Goal: Information Seeking & Learning: Learn about a topic

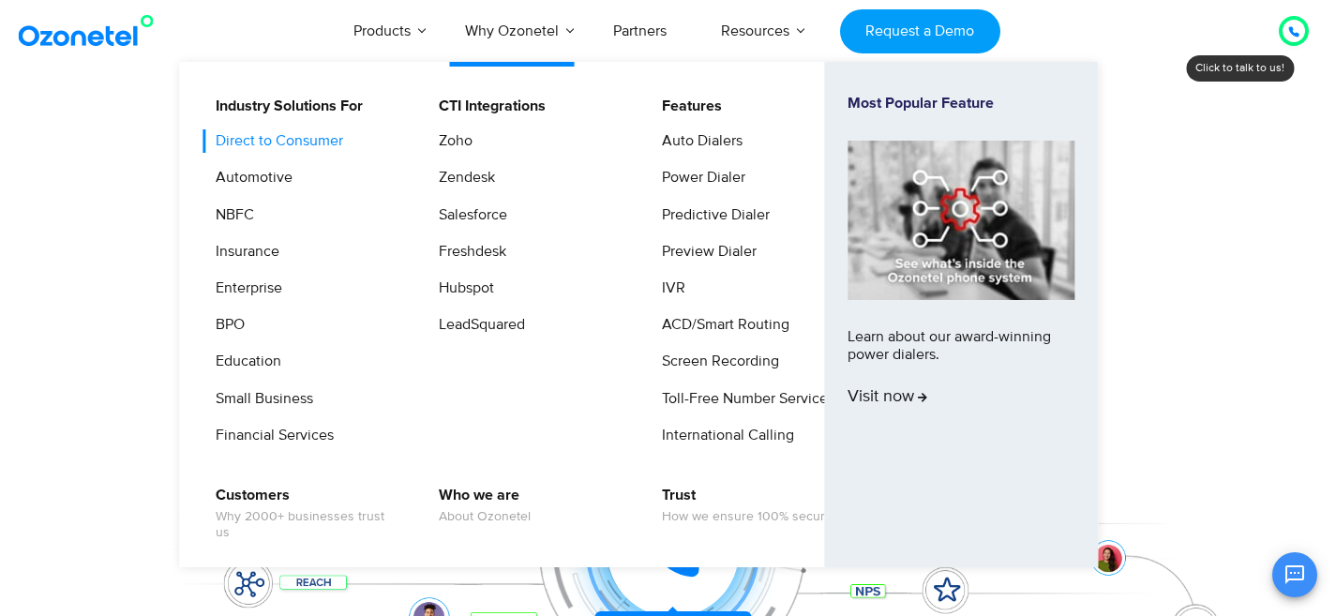
click at [256, 143] on link "Direct to Consumer" at bounding box center [274, 140] width 143 height 23
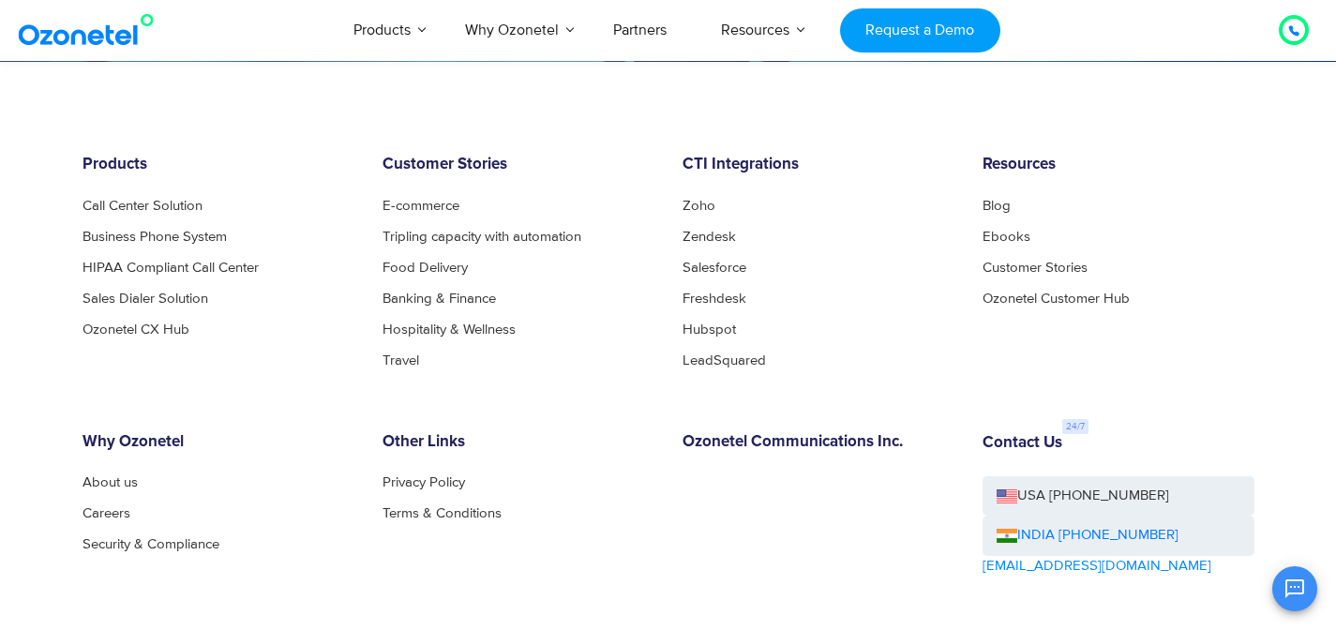
scroll to position [5157, 0]
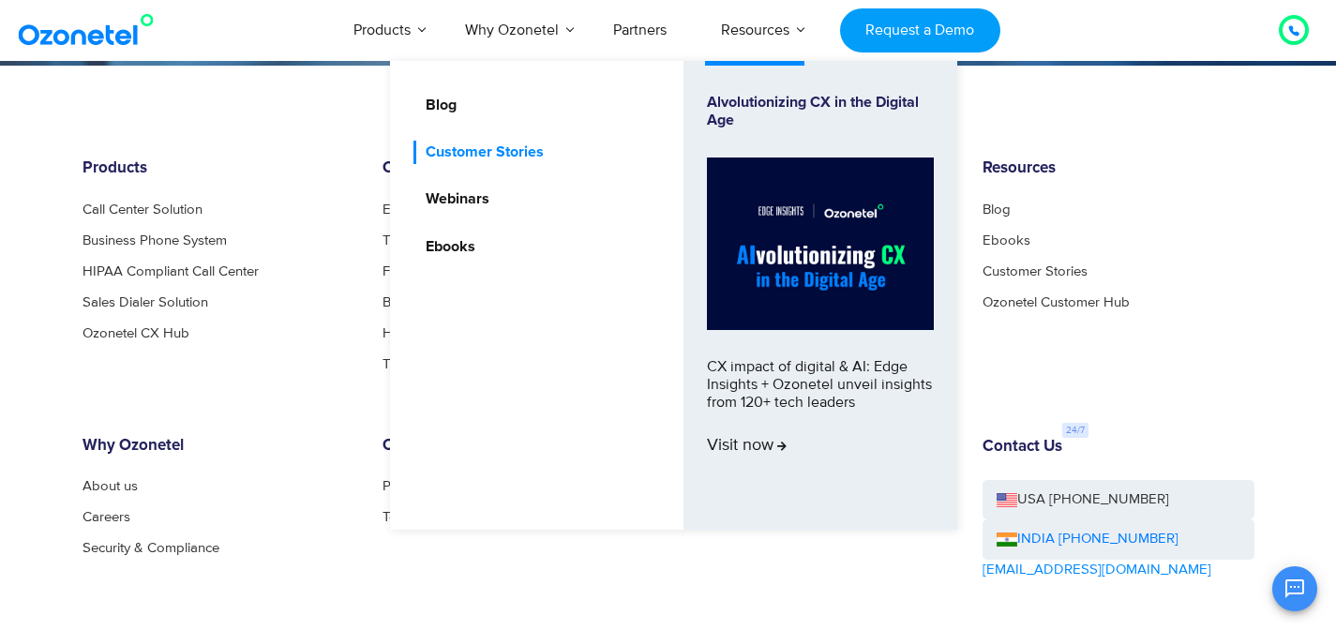
click at [463, 151] on link "Customer Stories" at bounding box center [480, 152] width 133 height 23
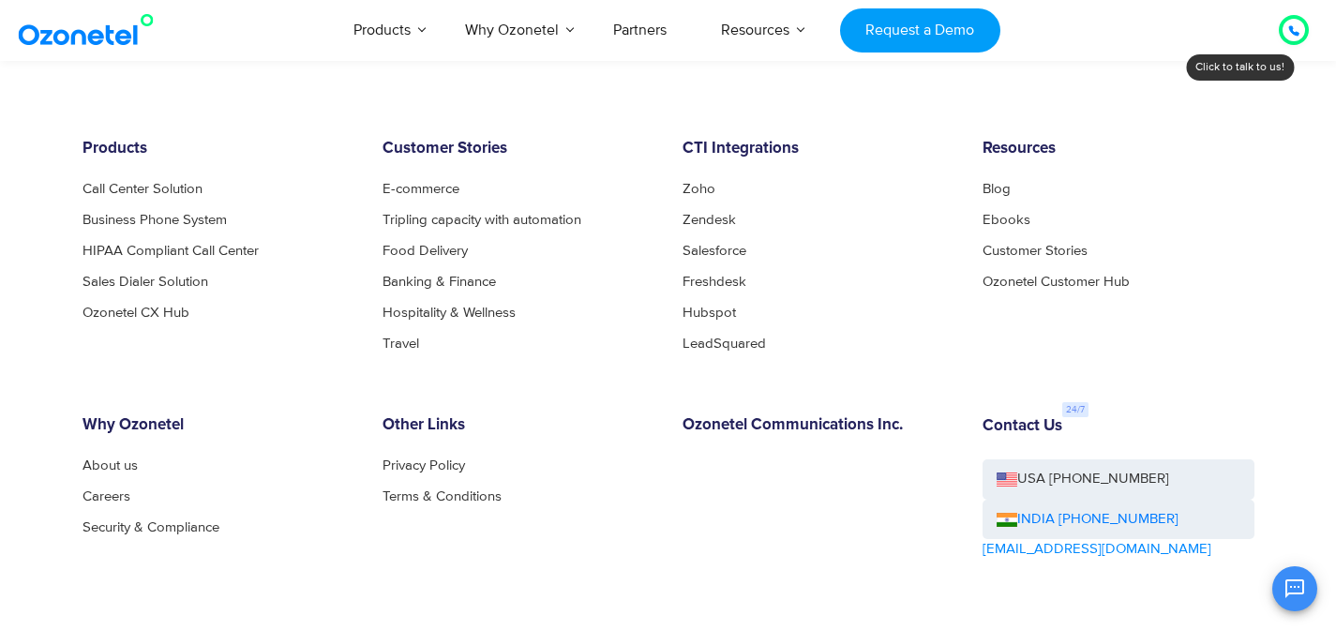
scroll to position [1404, 0]
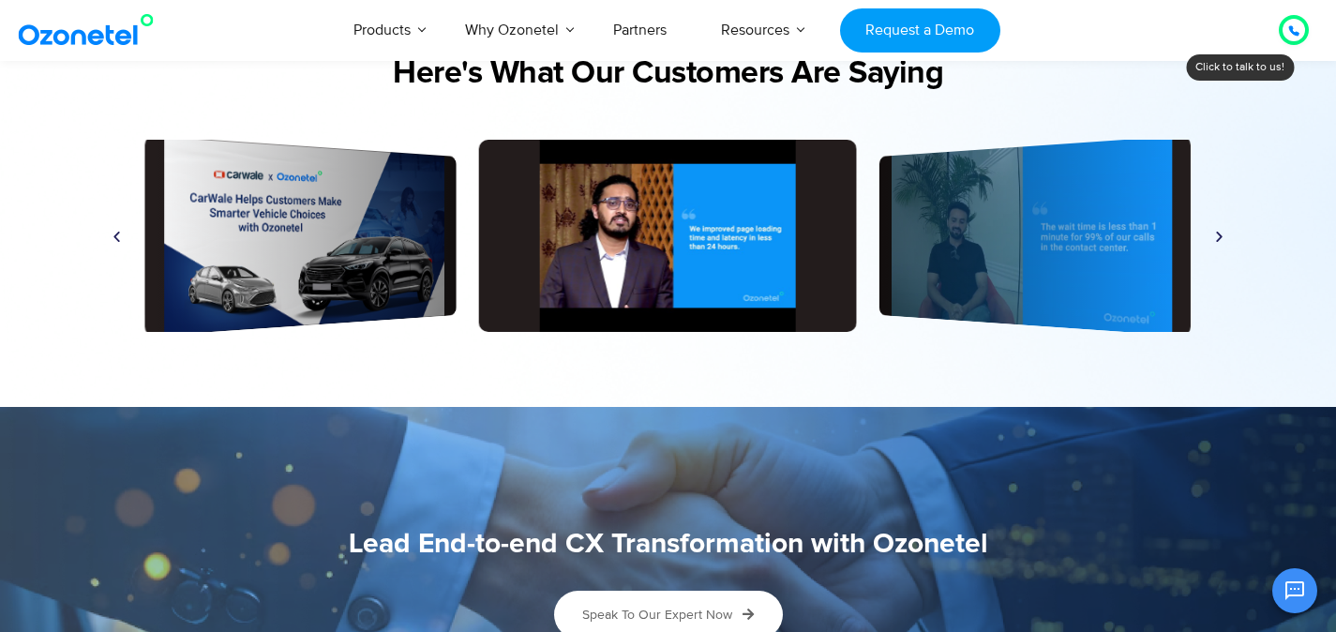
scroll to position [4464, 0]
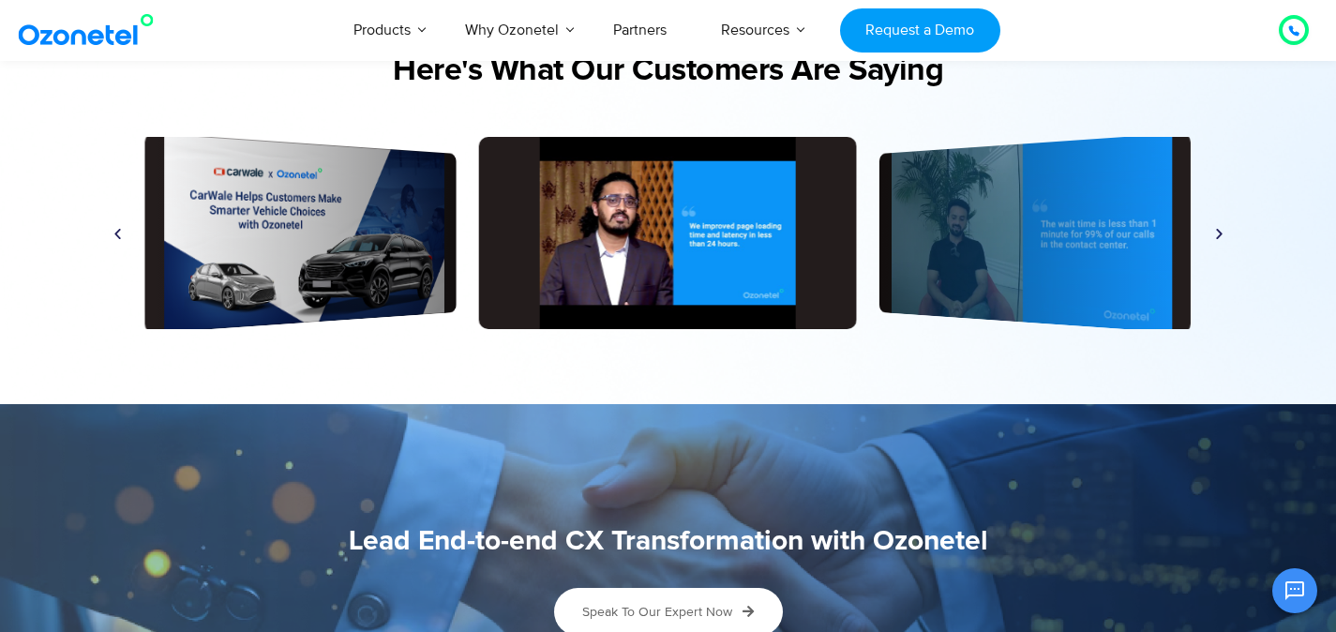
click at [1218, 227] on icon "Next slide" at bounding box center [1219, 233] width 14 height 14
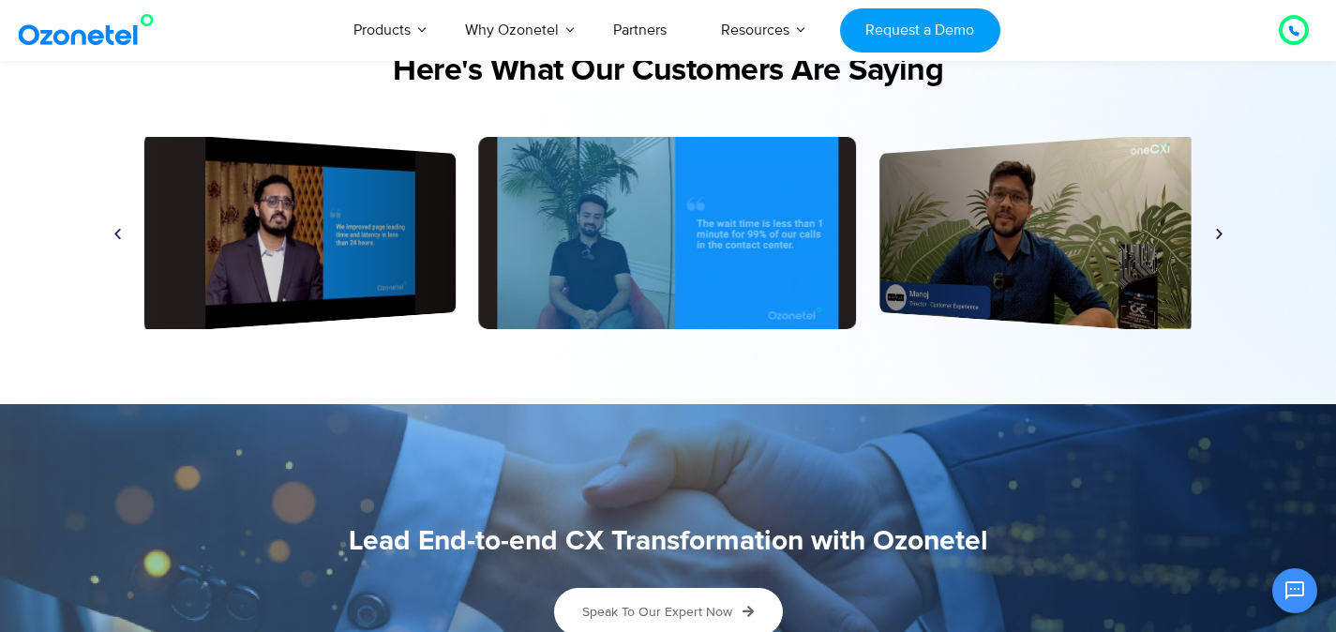
click at [1221, 227] on icon "Next slide" at bounding box center [1219, 233] width 14 height 14
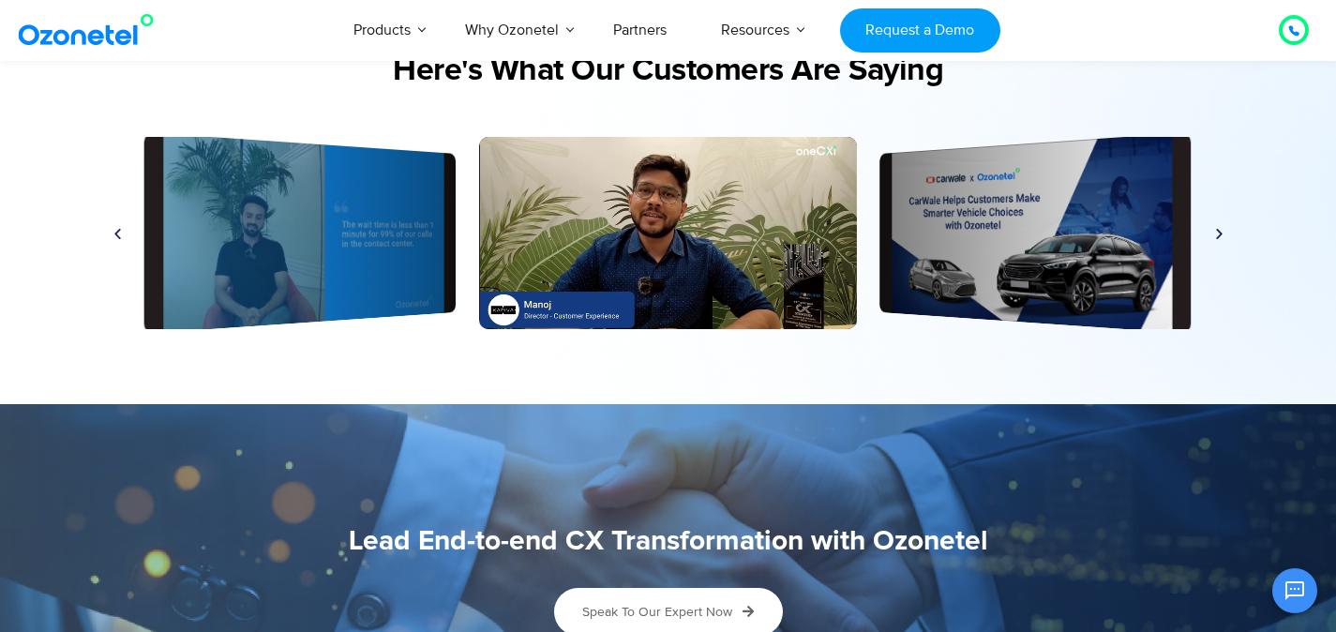
click at [1221, 227] on icon "Next slide" at bounding box center [1219, 233] width 14 height 14
